Goal: Task Accomplishment & Management: Manage account settings

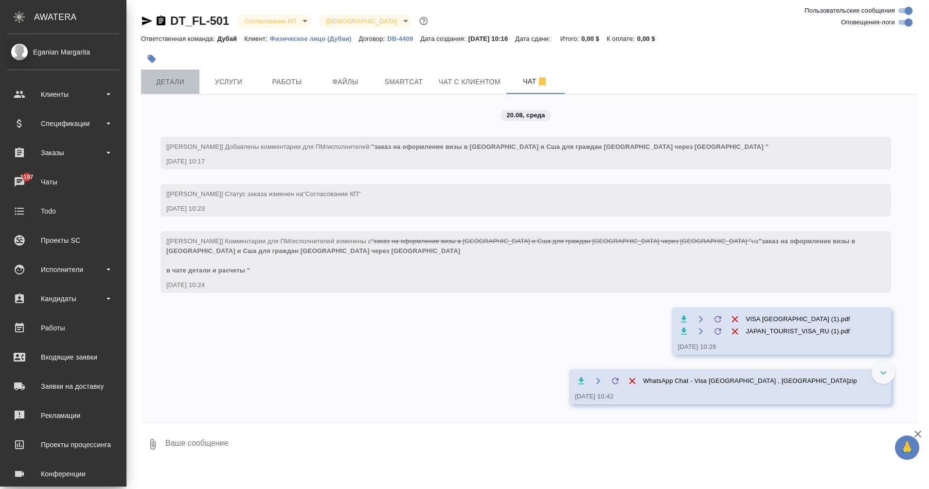
click at [176, 82] on span "Детали" at bounding box center [170, 82] width 47 height 12
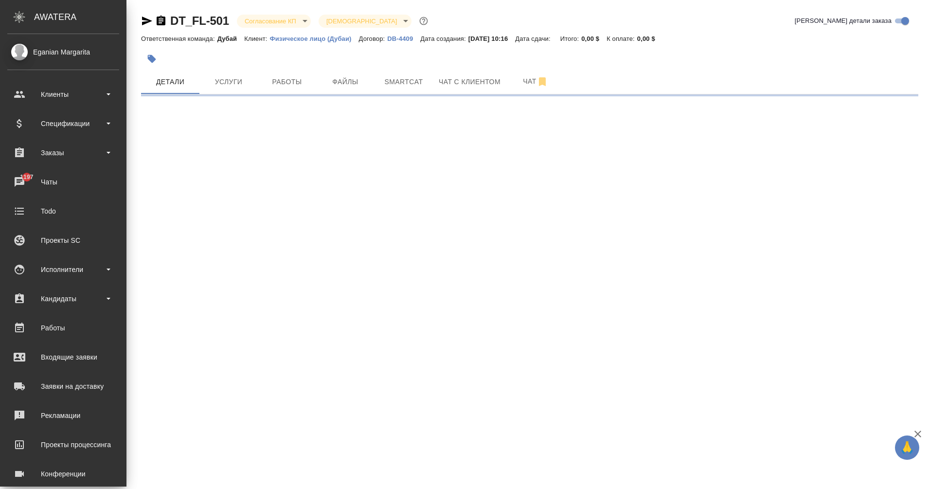
select select "RU"
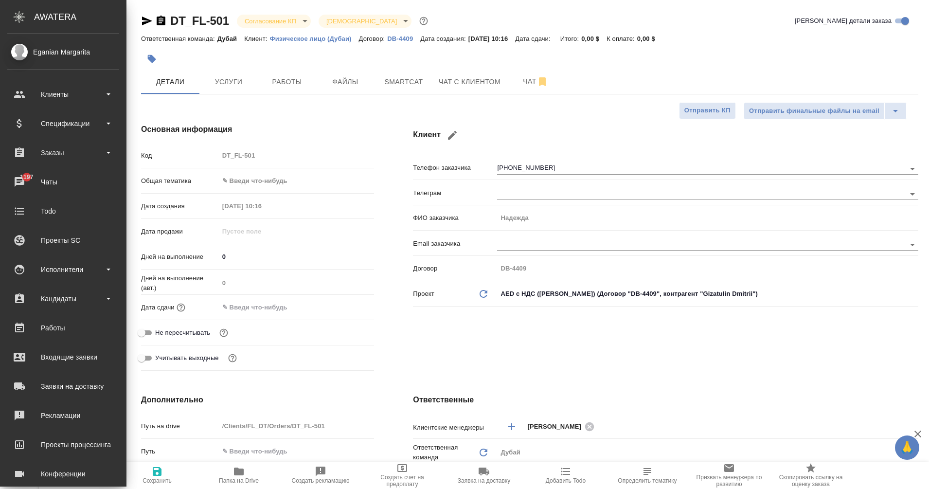
type textarea "x"
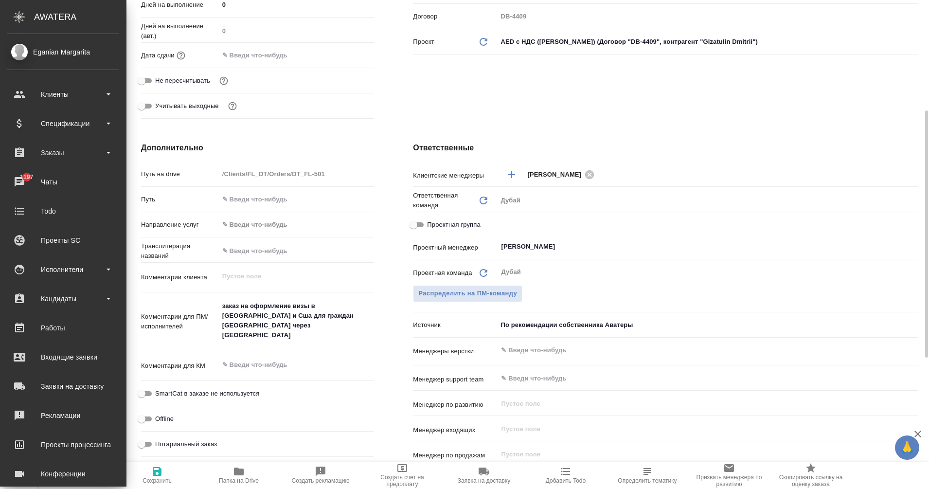
scroll to position [252, 0]
type textarea "x"
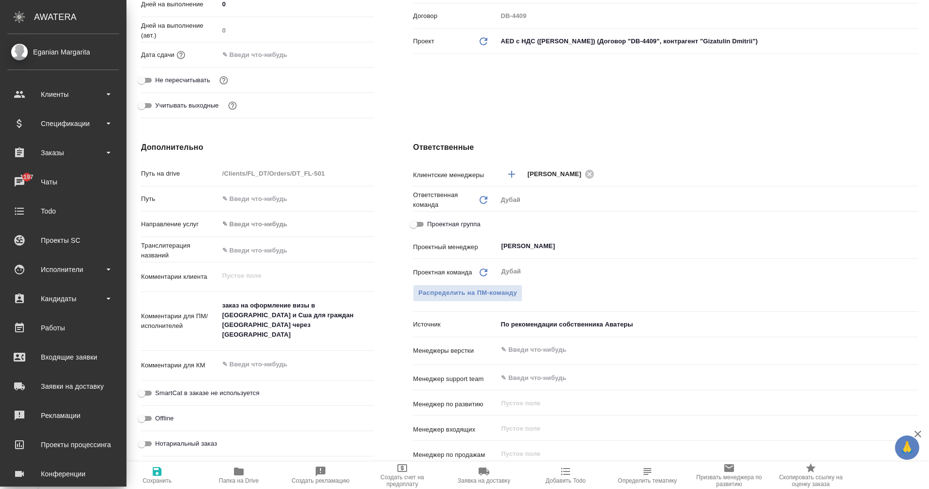
type textarea "x"
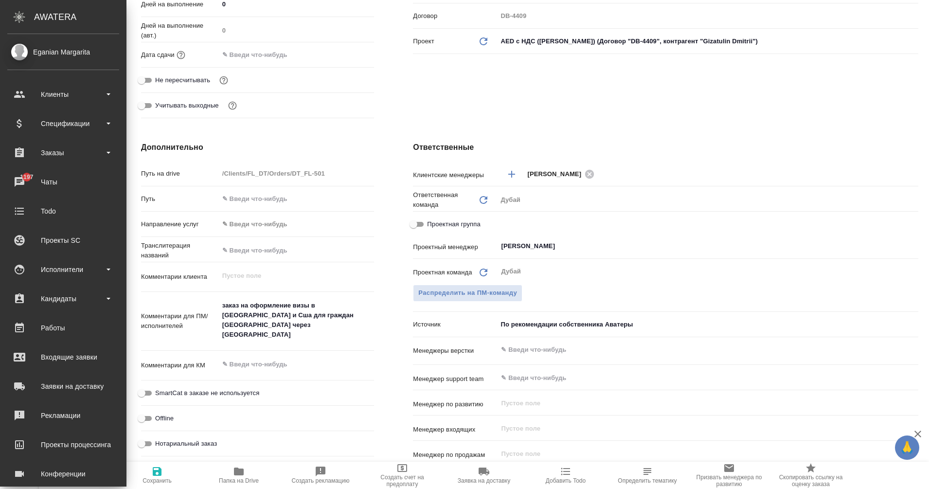
type textarea "x"
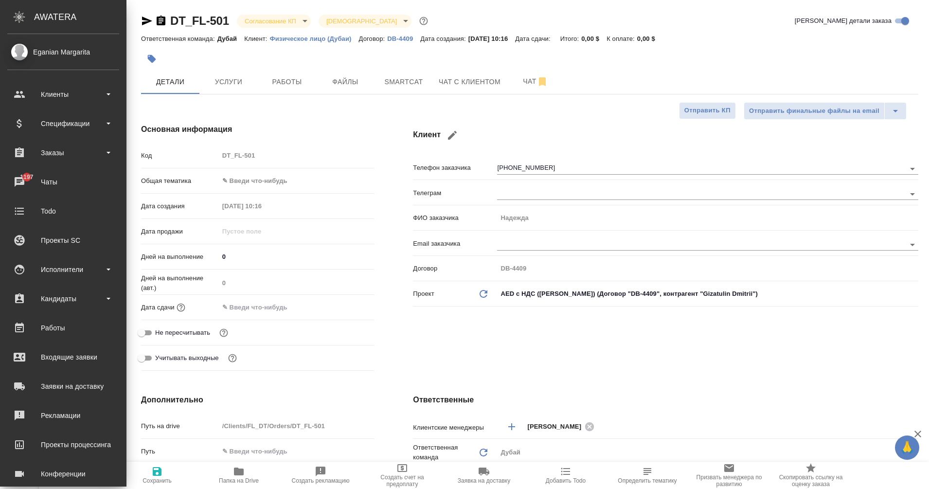
type textarea "x"
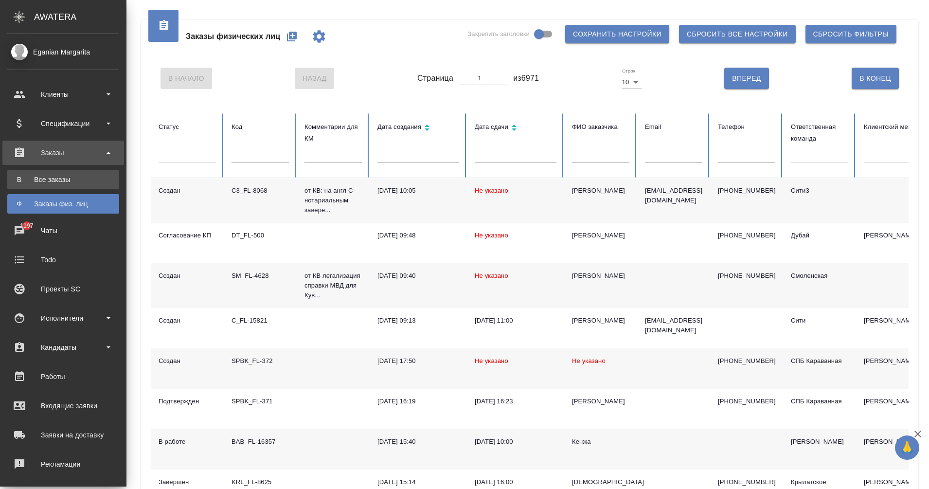
click at [36, 183] on div "Все заказы" at bounding box center [63, 180] width 102 height 10
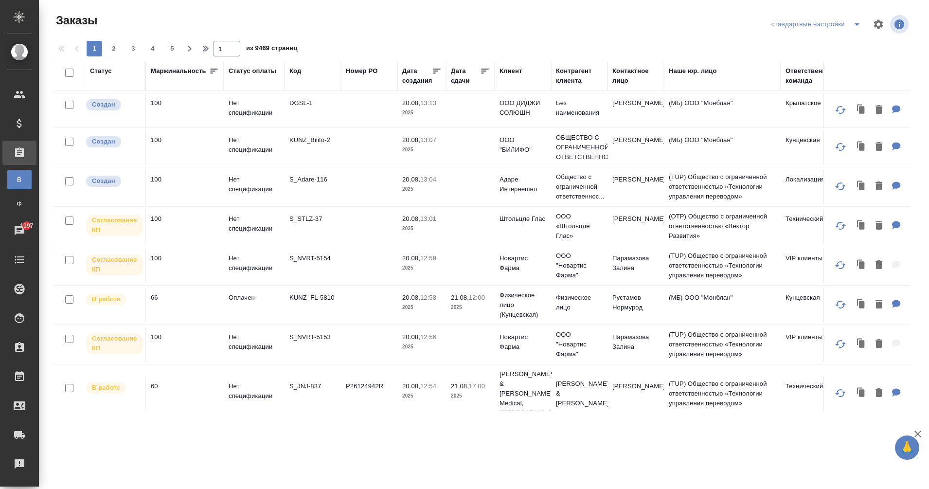
scroll to position [653, 0]
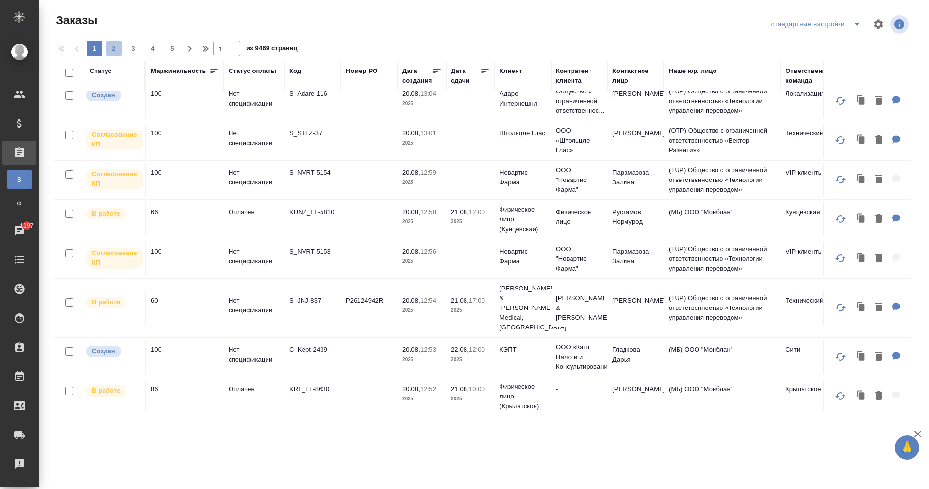
click at [112, 50] on span "2" at bounding box center [114, 49] width 16 height 10
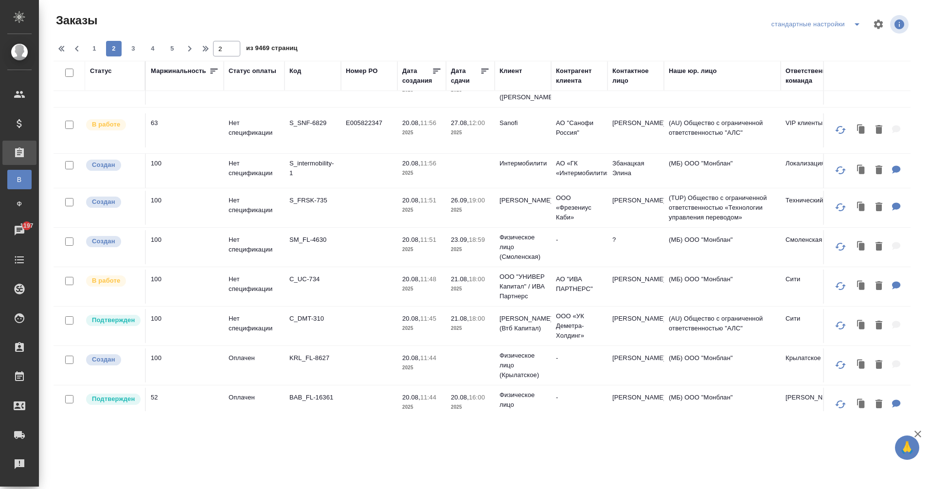
drag, startPoint x: 389, startPoint y: 400, endPoint x: 395, endPoint y: 400, distance: 5.8
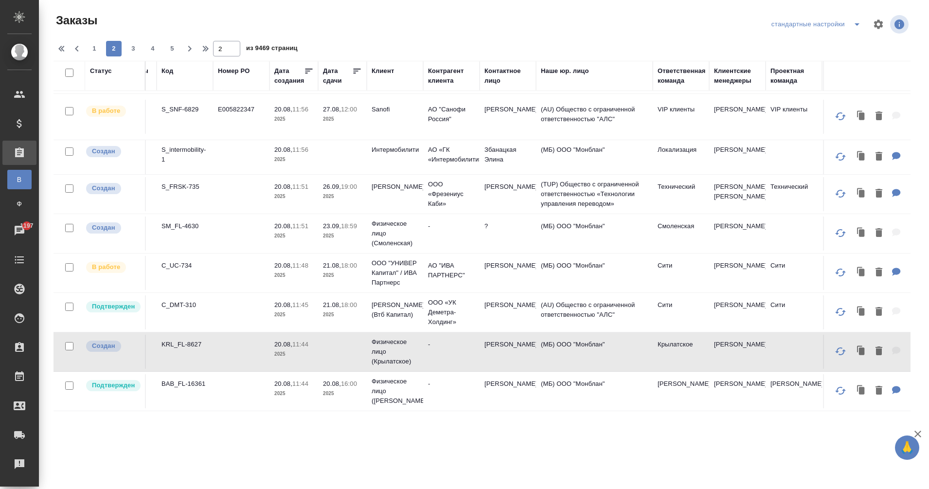
scroll to position [696, 129]
click at [131, 50] on span "3" at bounding box center [133, 49] width 16 height 10
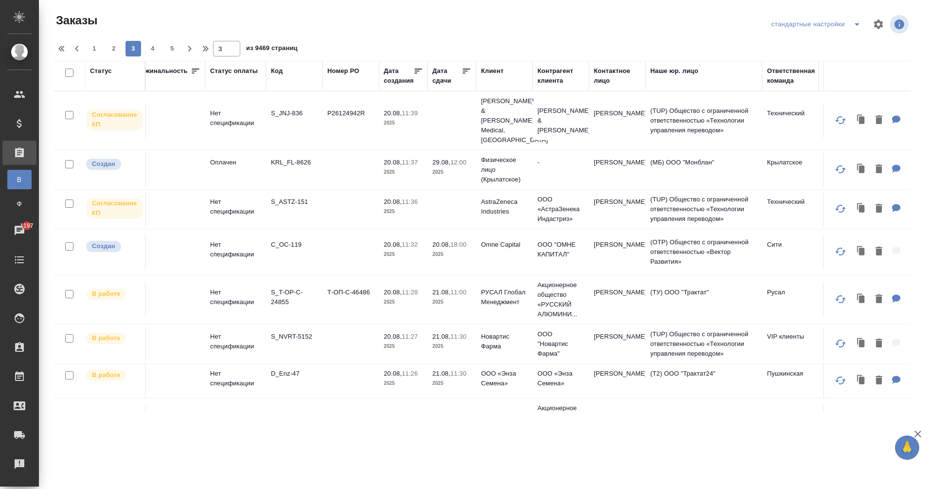
scroll to position [0, 11]
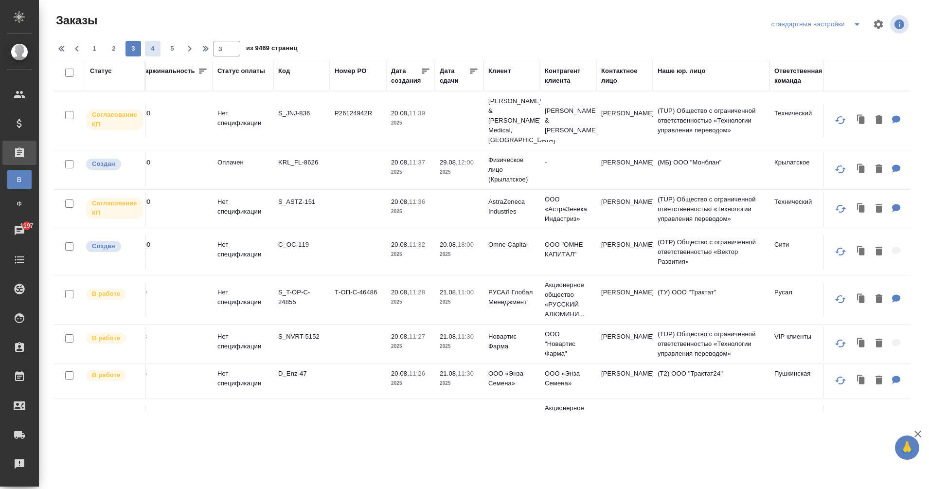
click at [155, 51] on span "4" at bounding box center [153, 49] width 16 height 10
type input "4"
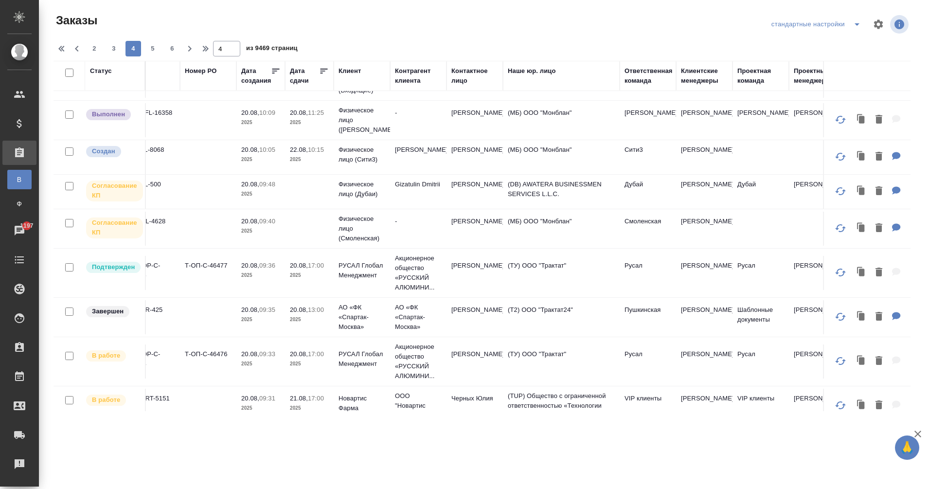
scroll to position [180, 161]
